Goal: Task Accomplishment & Management: Manage account settings

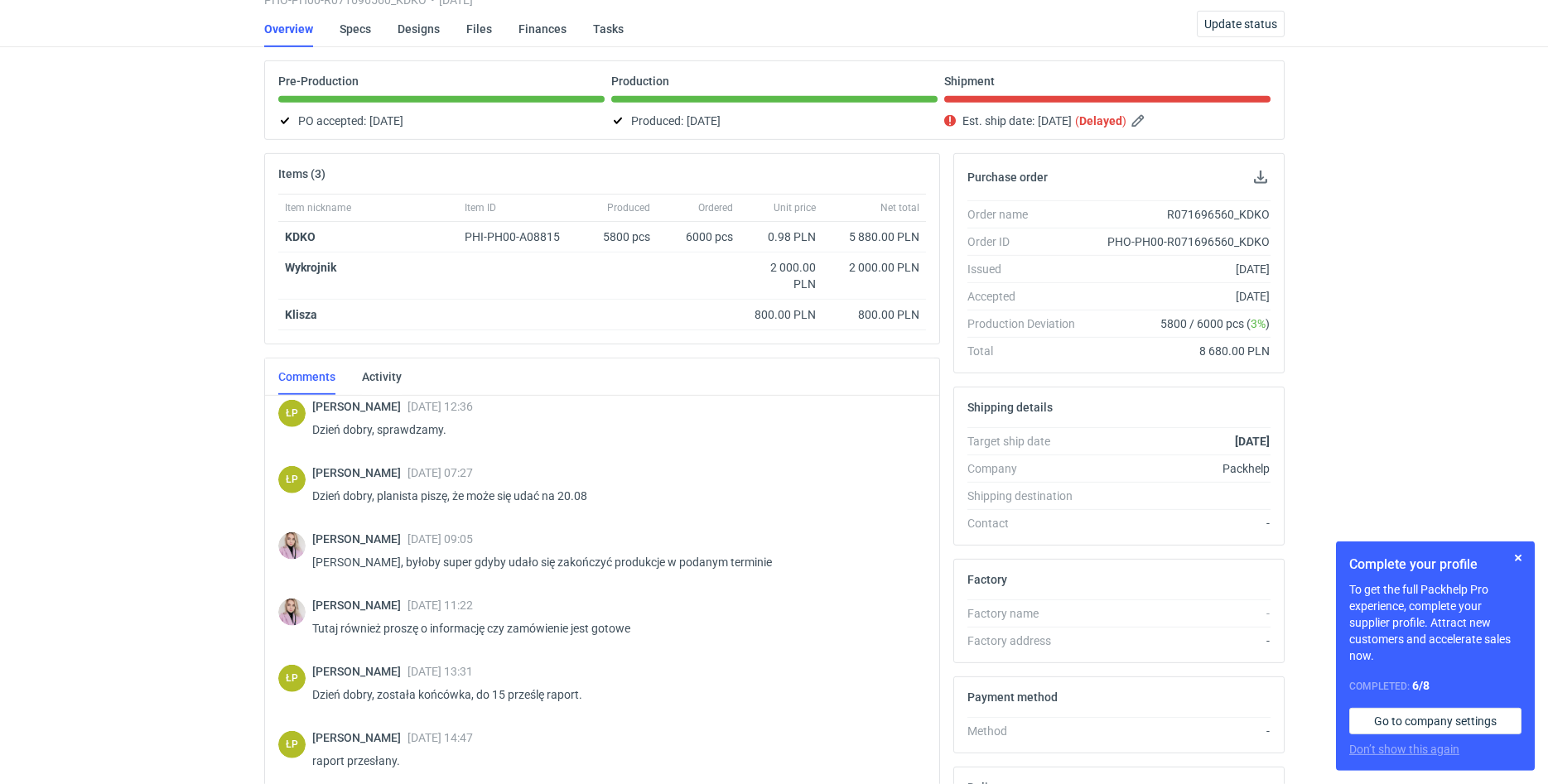
scroll to position [76, 0]
click at [1514, 551] on button "button" at bounding box center [1518, 558] width 20 height 20
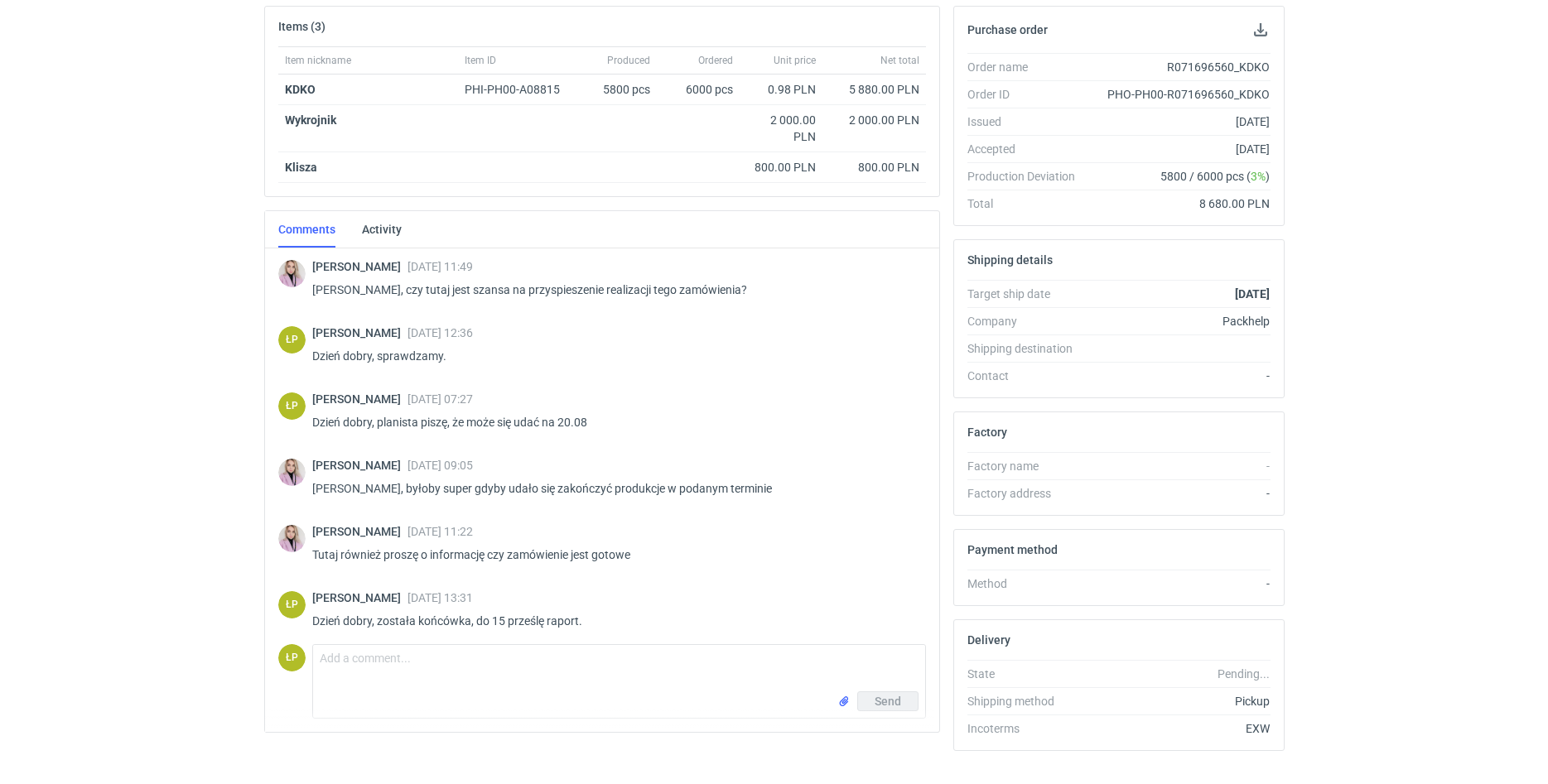
scroll to position [0, 0]
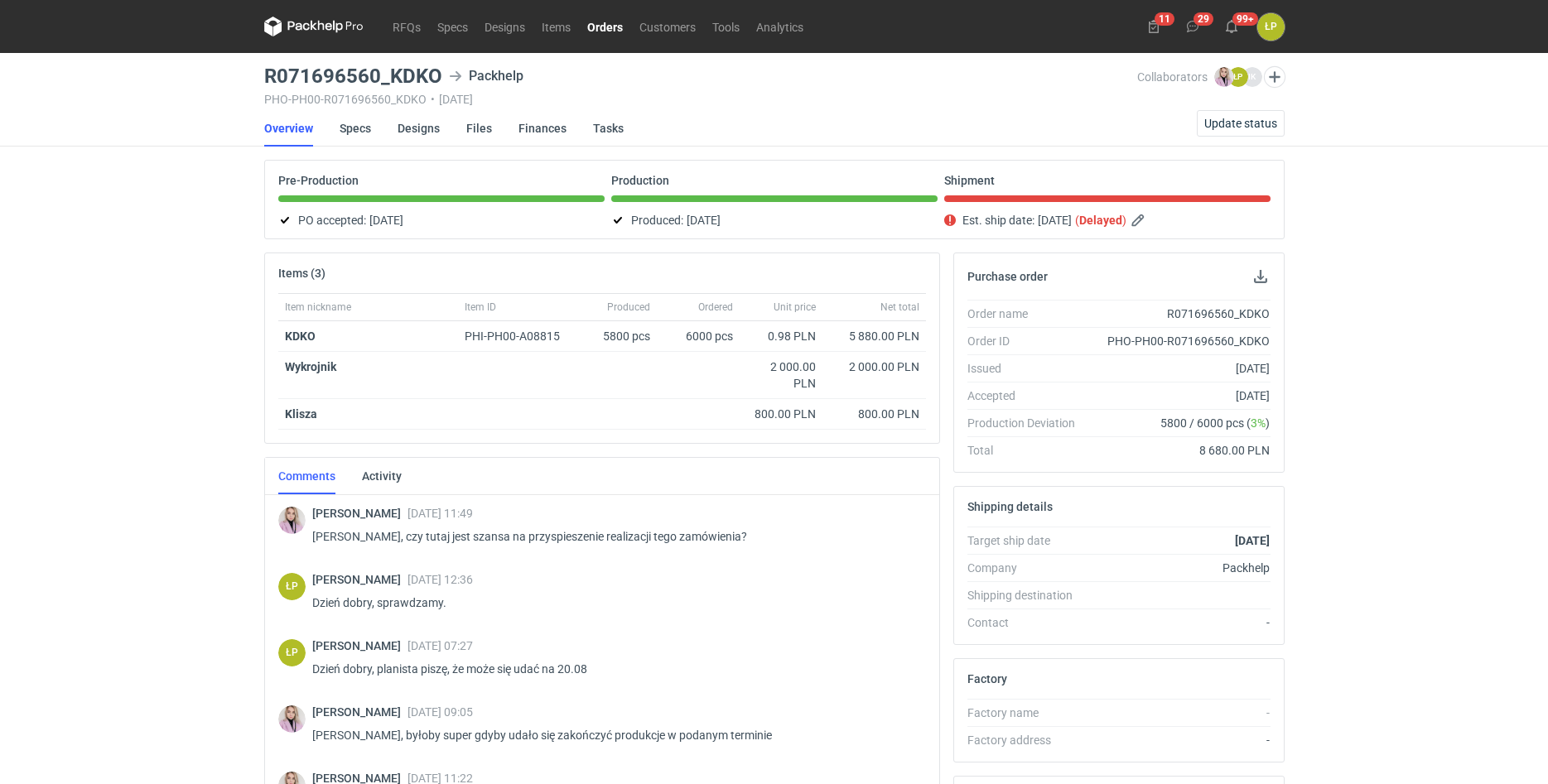
click at [598, 17] on link "Orders" at bounding box center [605, 26] width 52 height 20
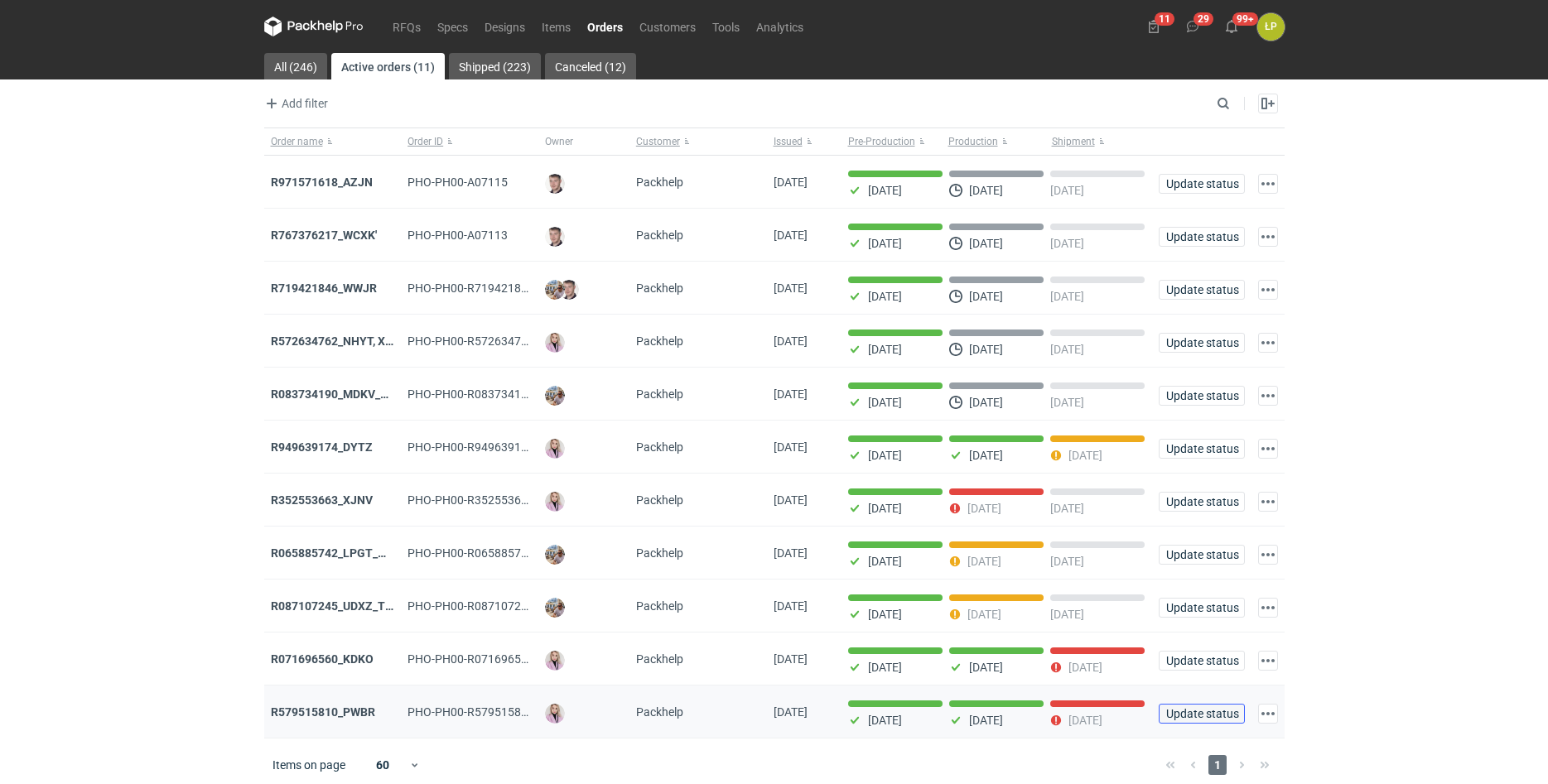
click at [1202, 716] on span "Update status" at bounding box center [1202, 713] width 71 height 11
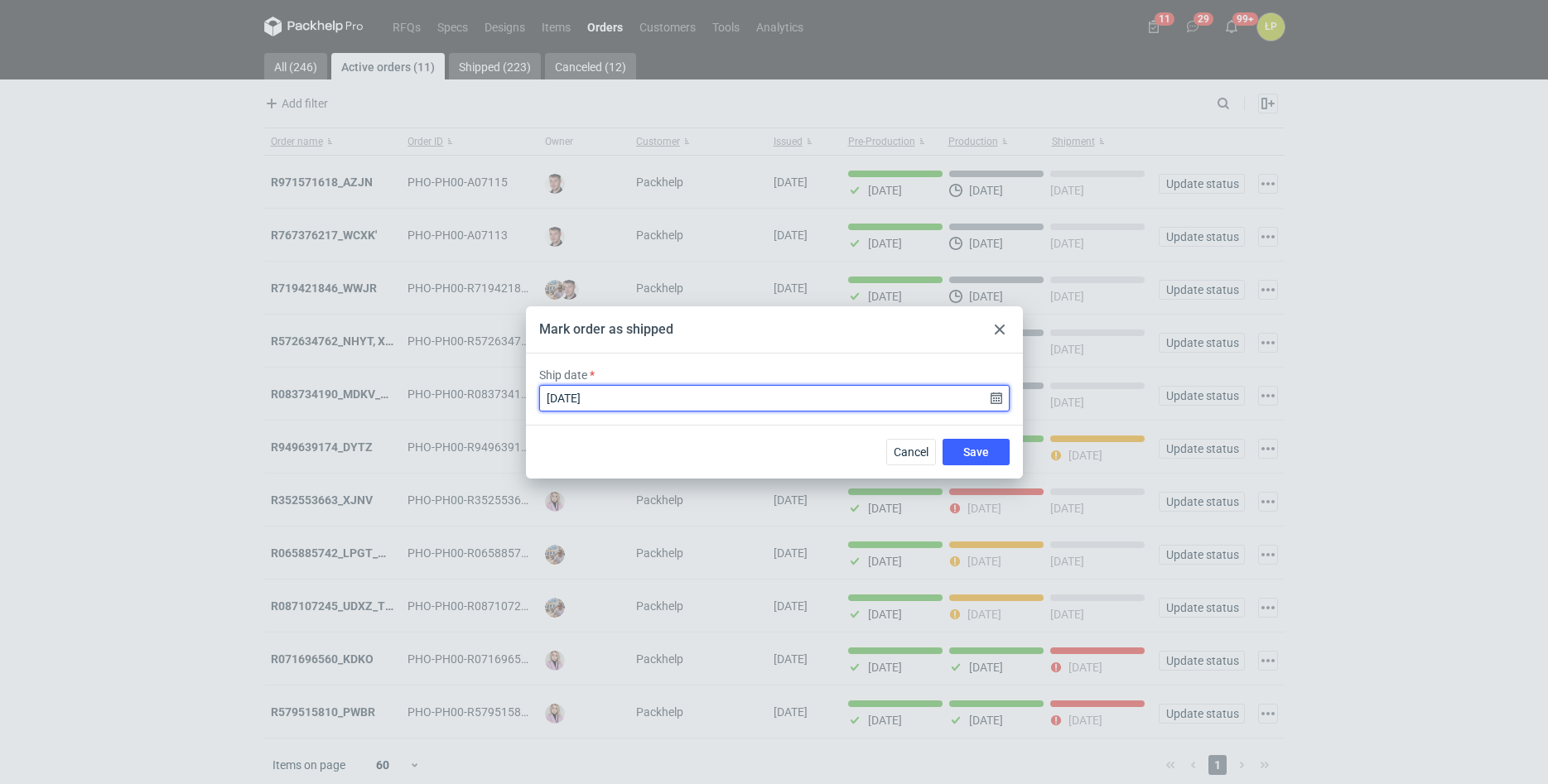
click at [999, 400] on input "2025-08-19" at bounding box center [775, 398] width 470 height 27
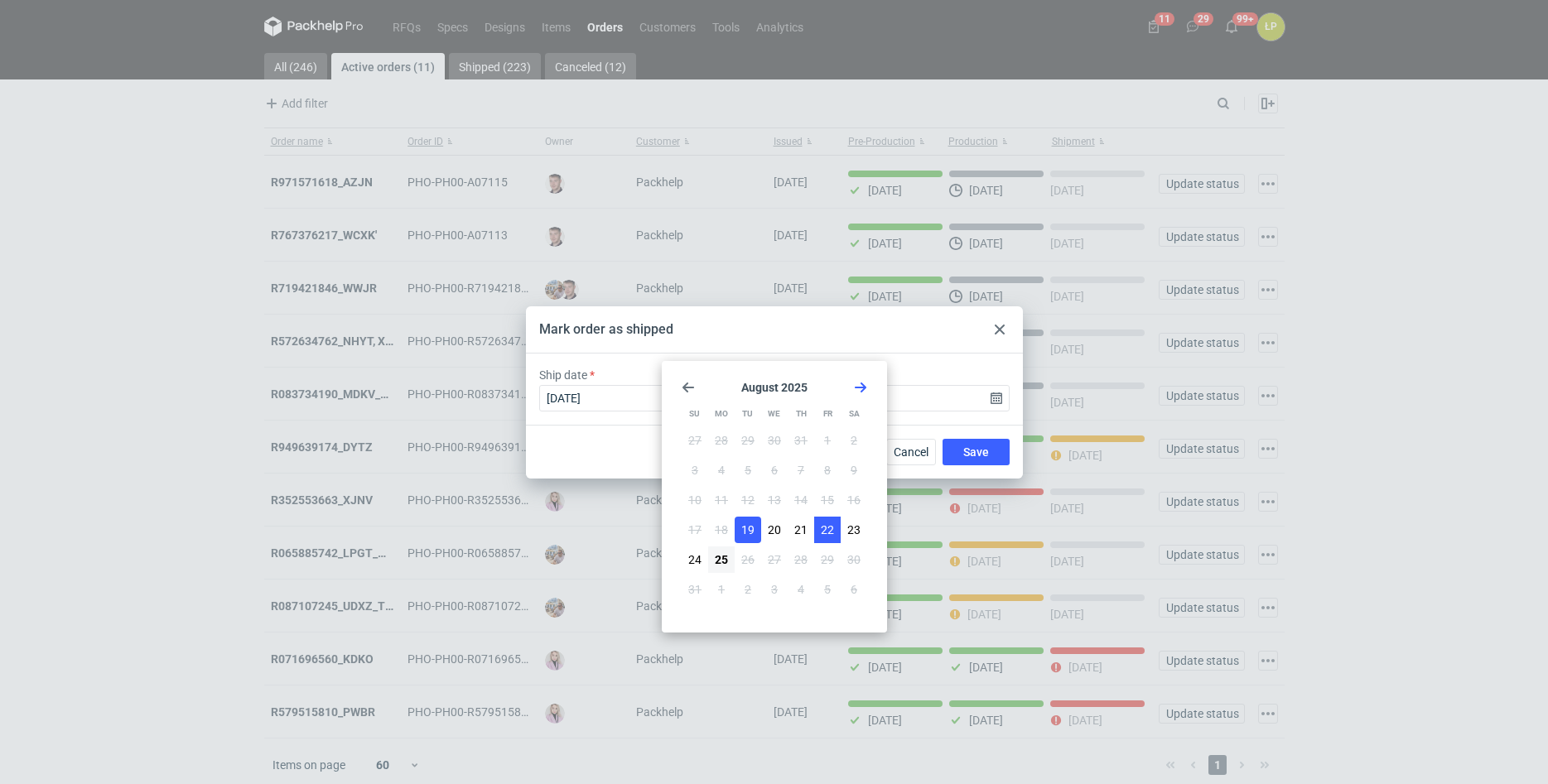
click at [822, 529] on span "22" at bounding box center [827, 530] width 13 height 16
type input "2025-08-22"
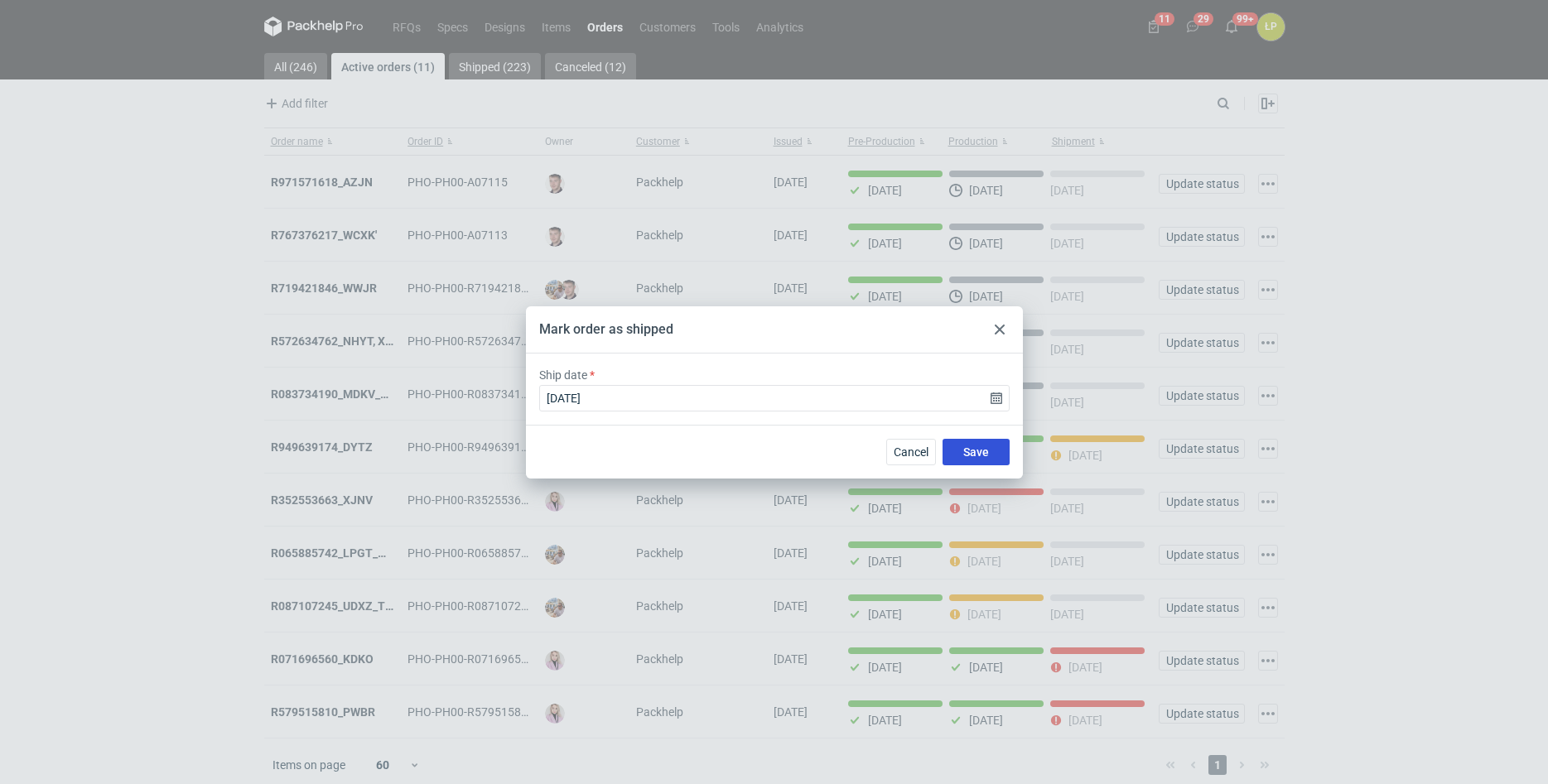
click at [962, 443] on button "Save" at bounding box center [976, 452] width 67 height 27
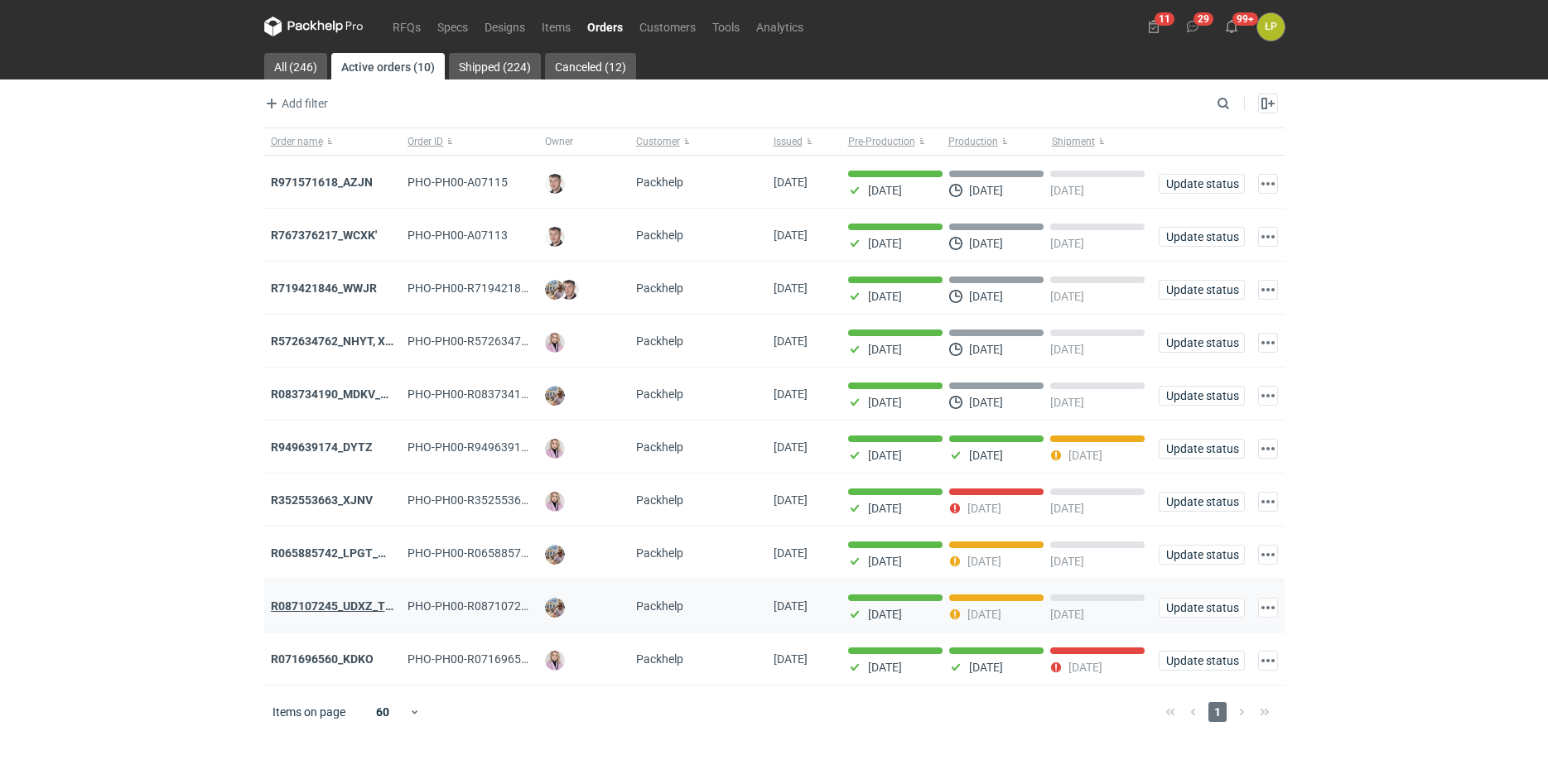
click at [359, 609] on strong "R087107245_UDXZ_TPPN" at bounding box center [339, 606] width 138 height 13
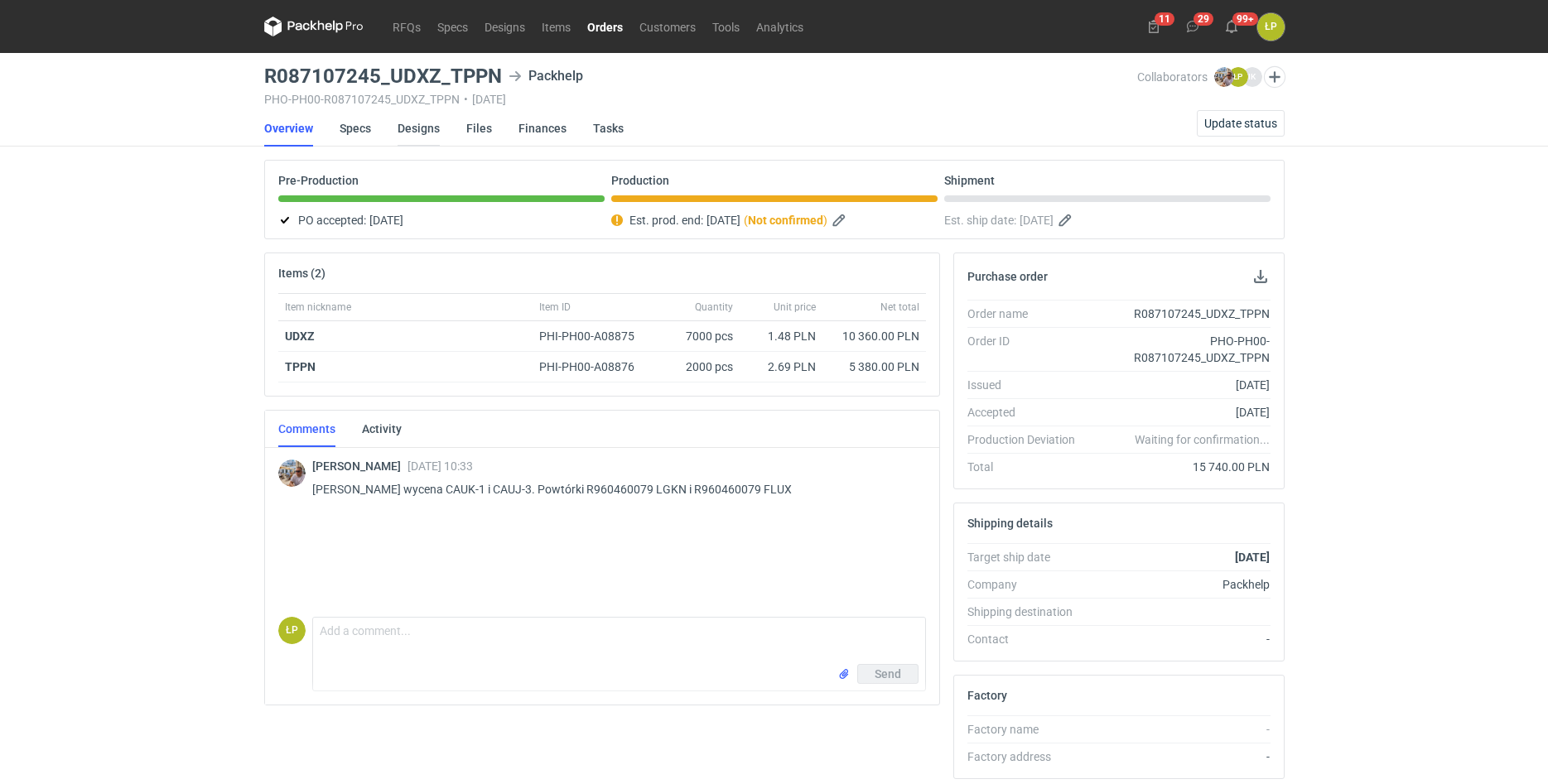
click at [414, 133] on link "Designs" at bounding box center [419, 128] width 42 height 36
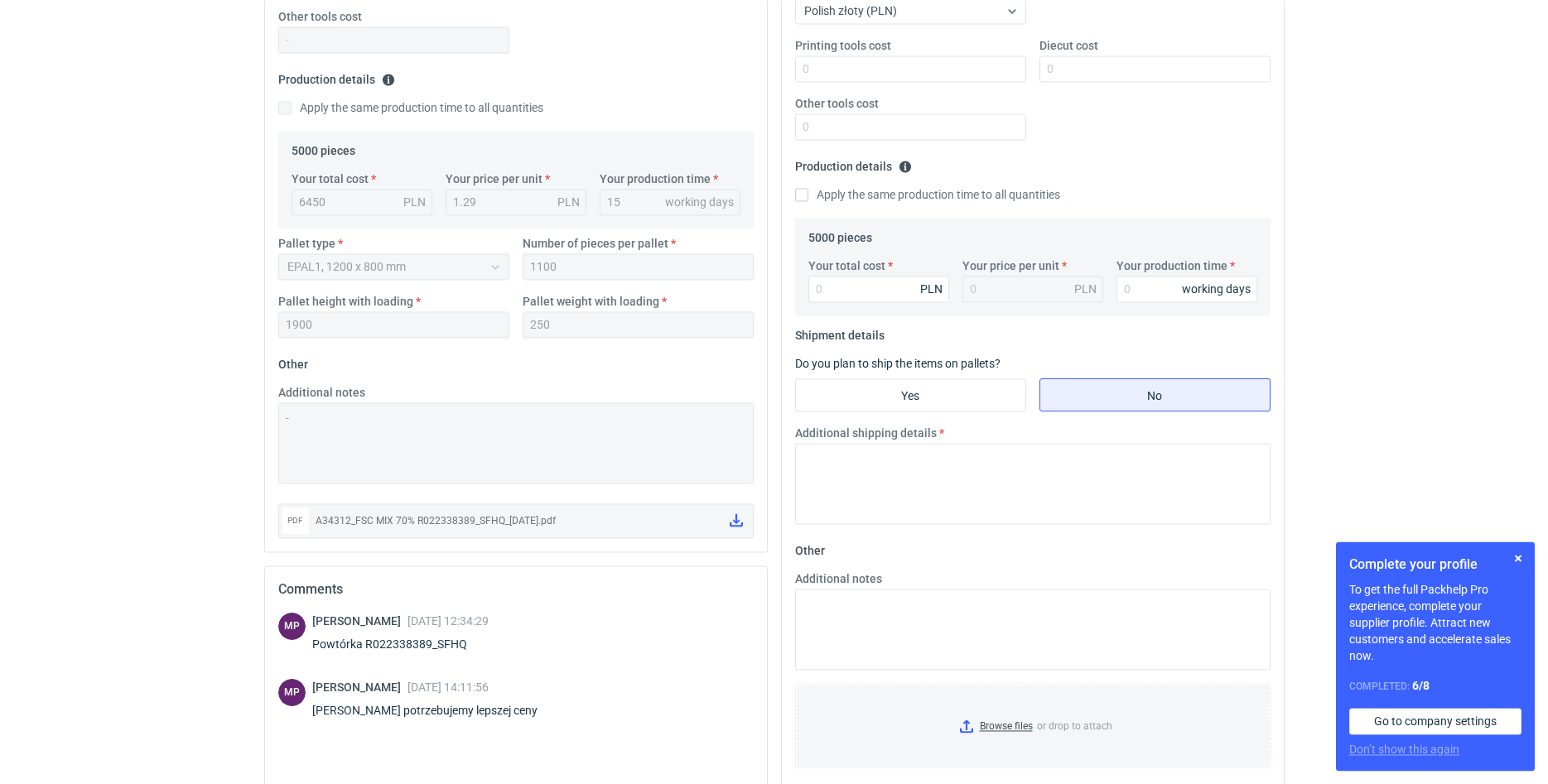
scroll to position [423, 0]
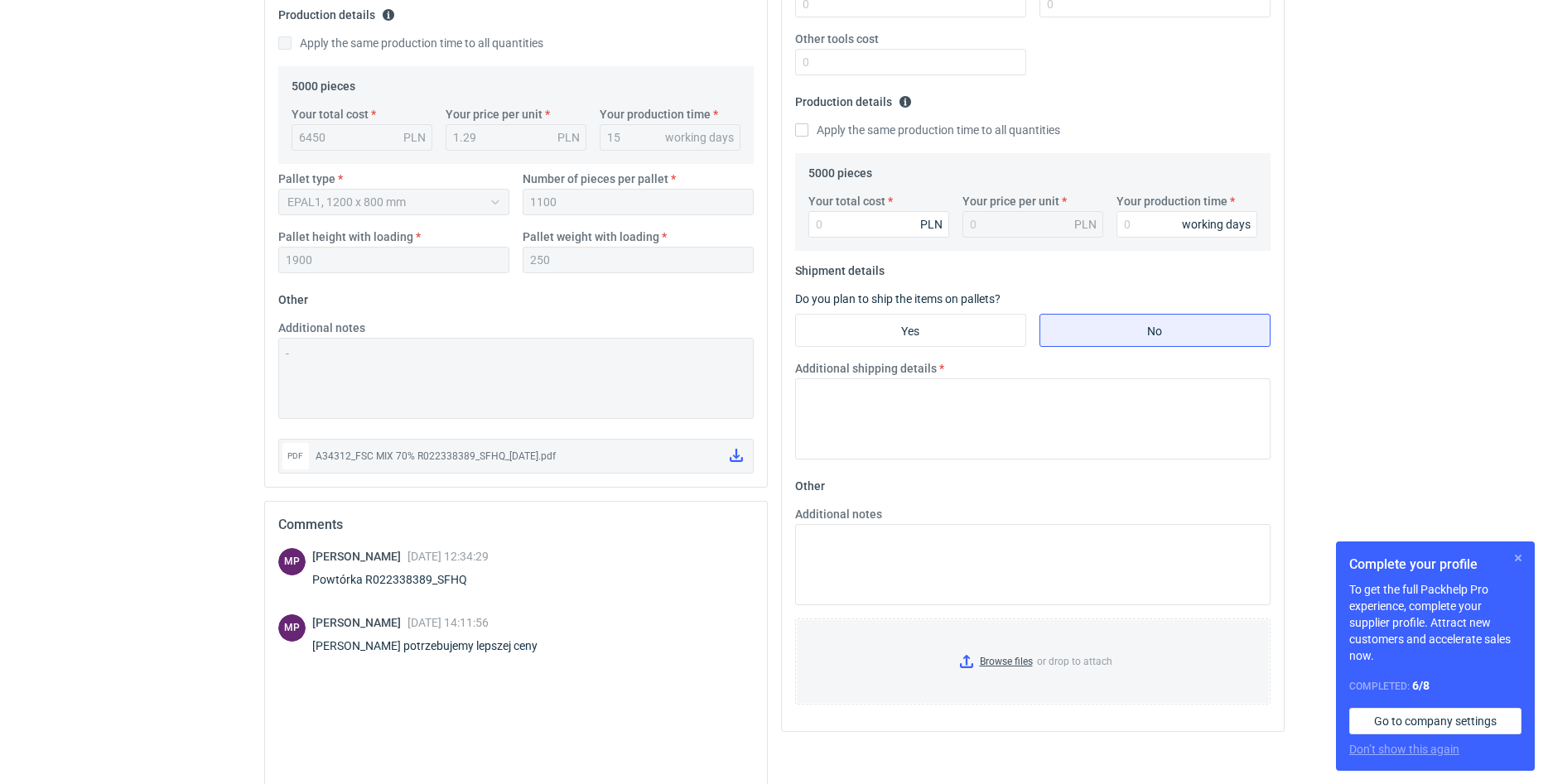
click at [1515, 556] on button "button" at bounding box center [1518, 558] width 20 height 20
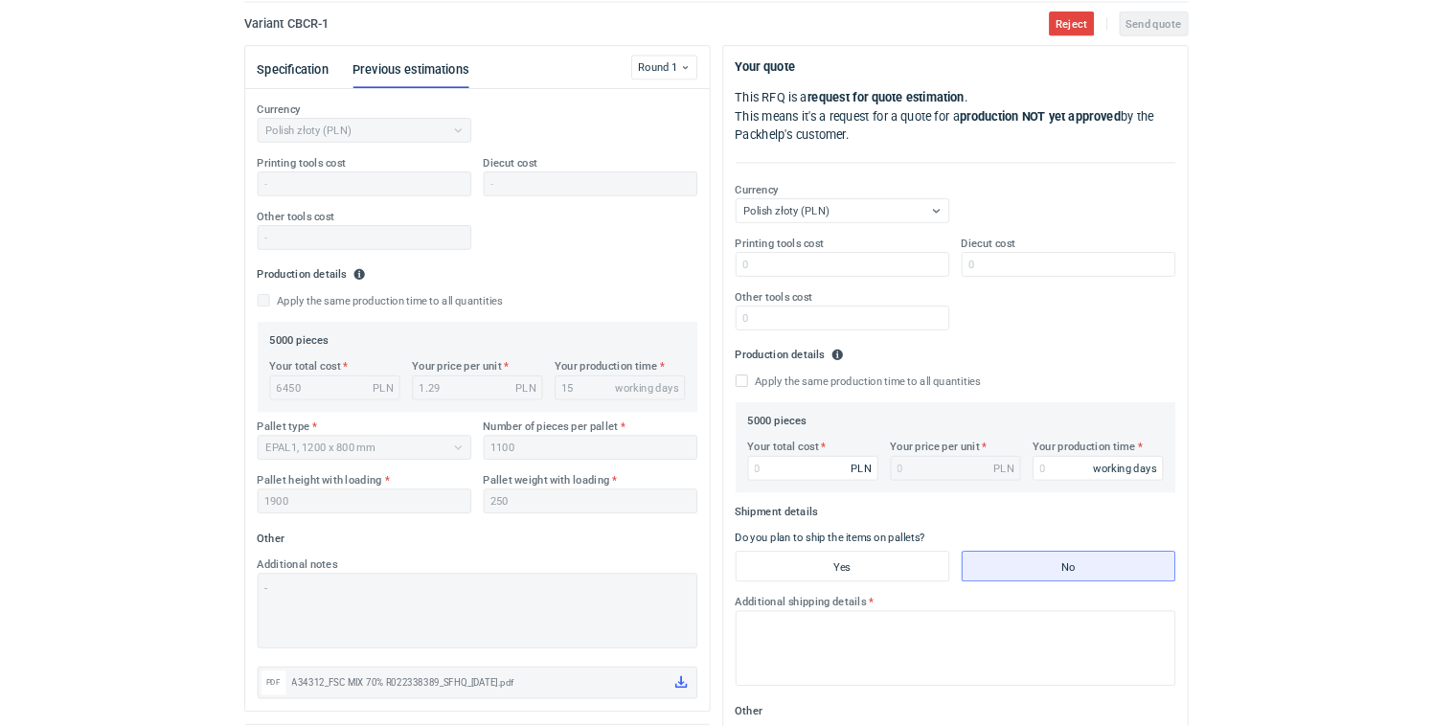
scroll to position [0, 0]
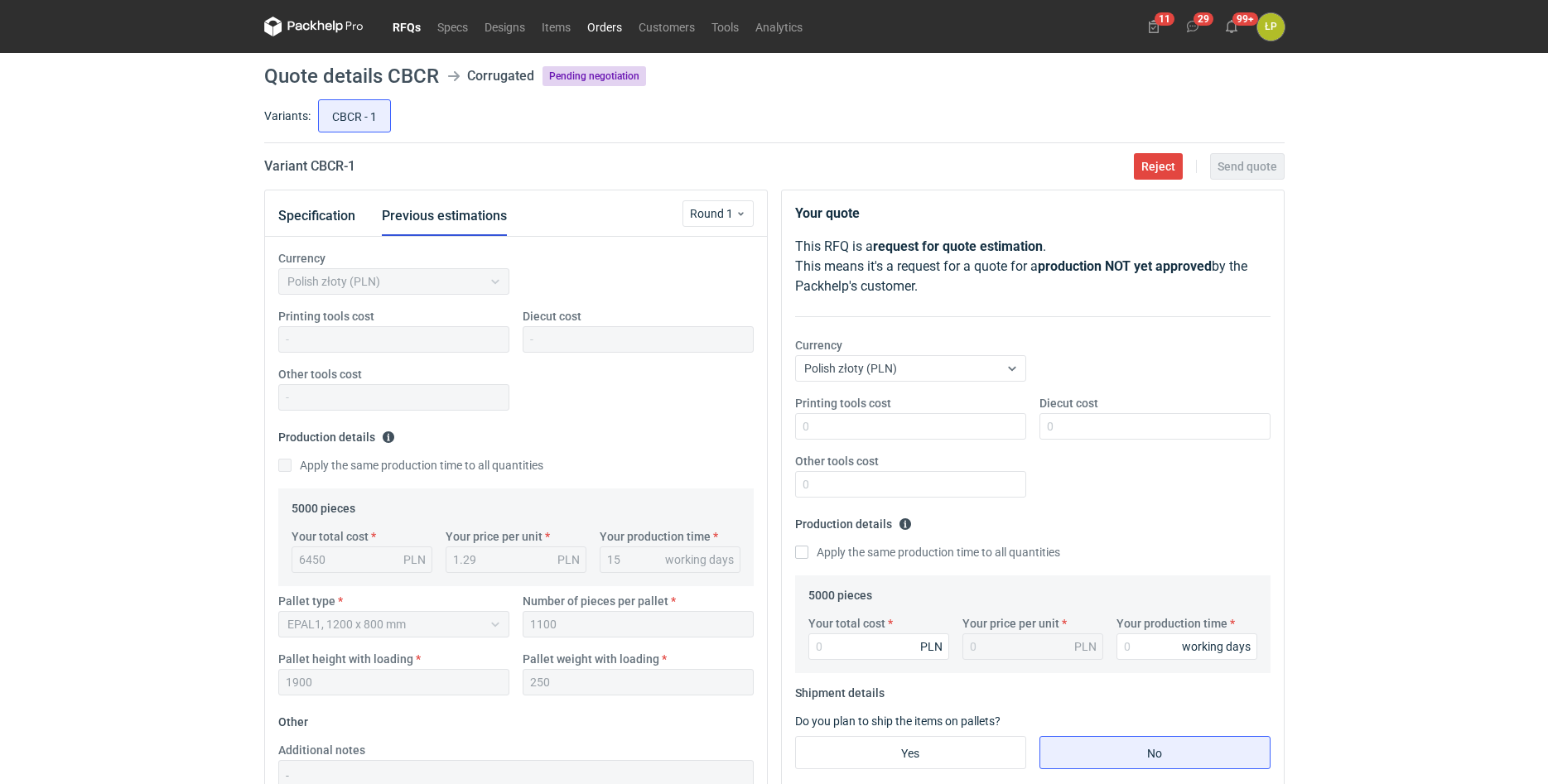
click at [591, 29] on link "Orders" at bounding box center [604, 26] width 51 height 20
